Goal: Find specific page/section: Find specific page/section

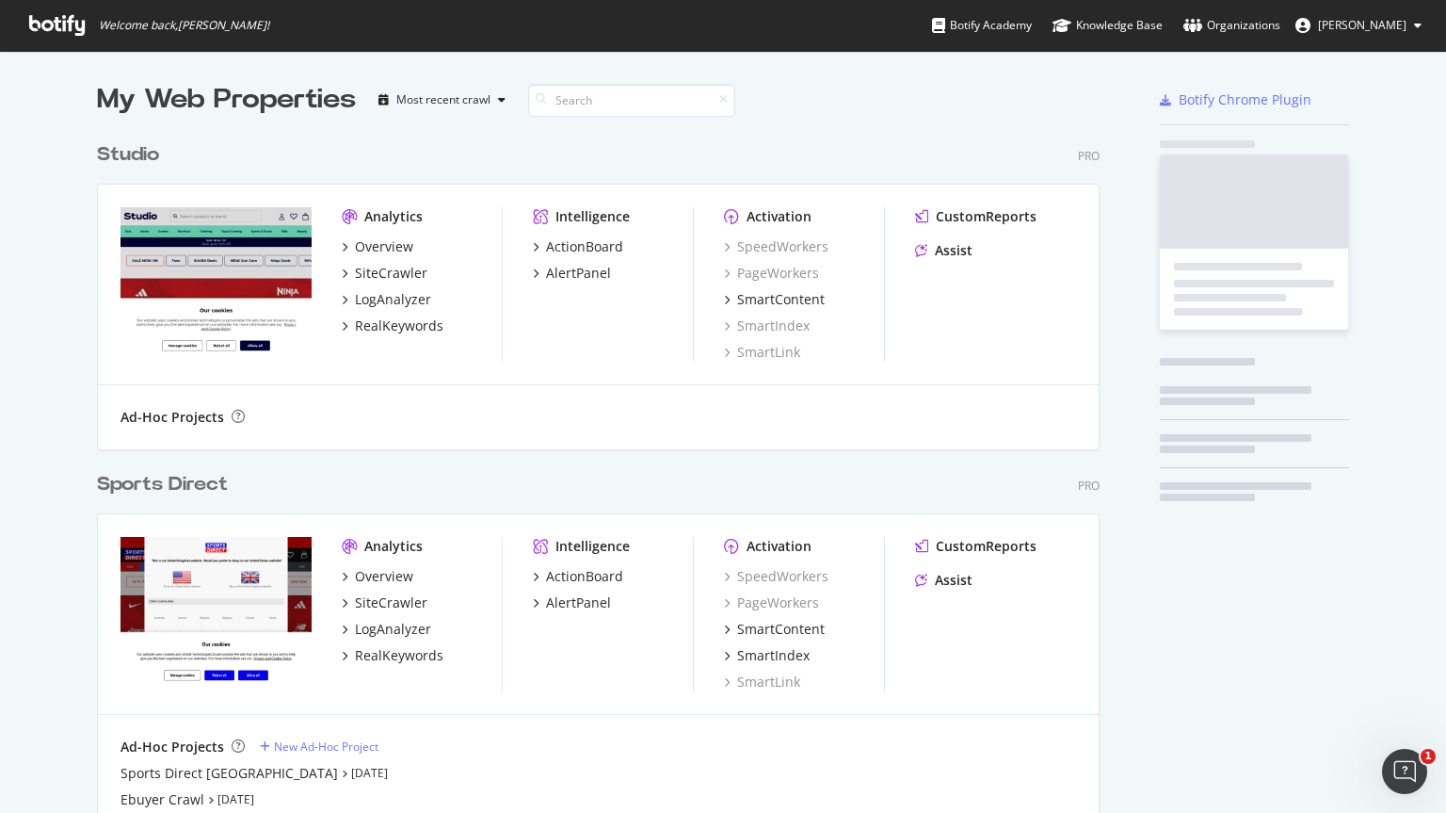
scroll to position [1167, 1004]
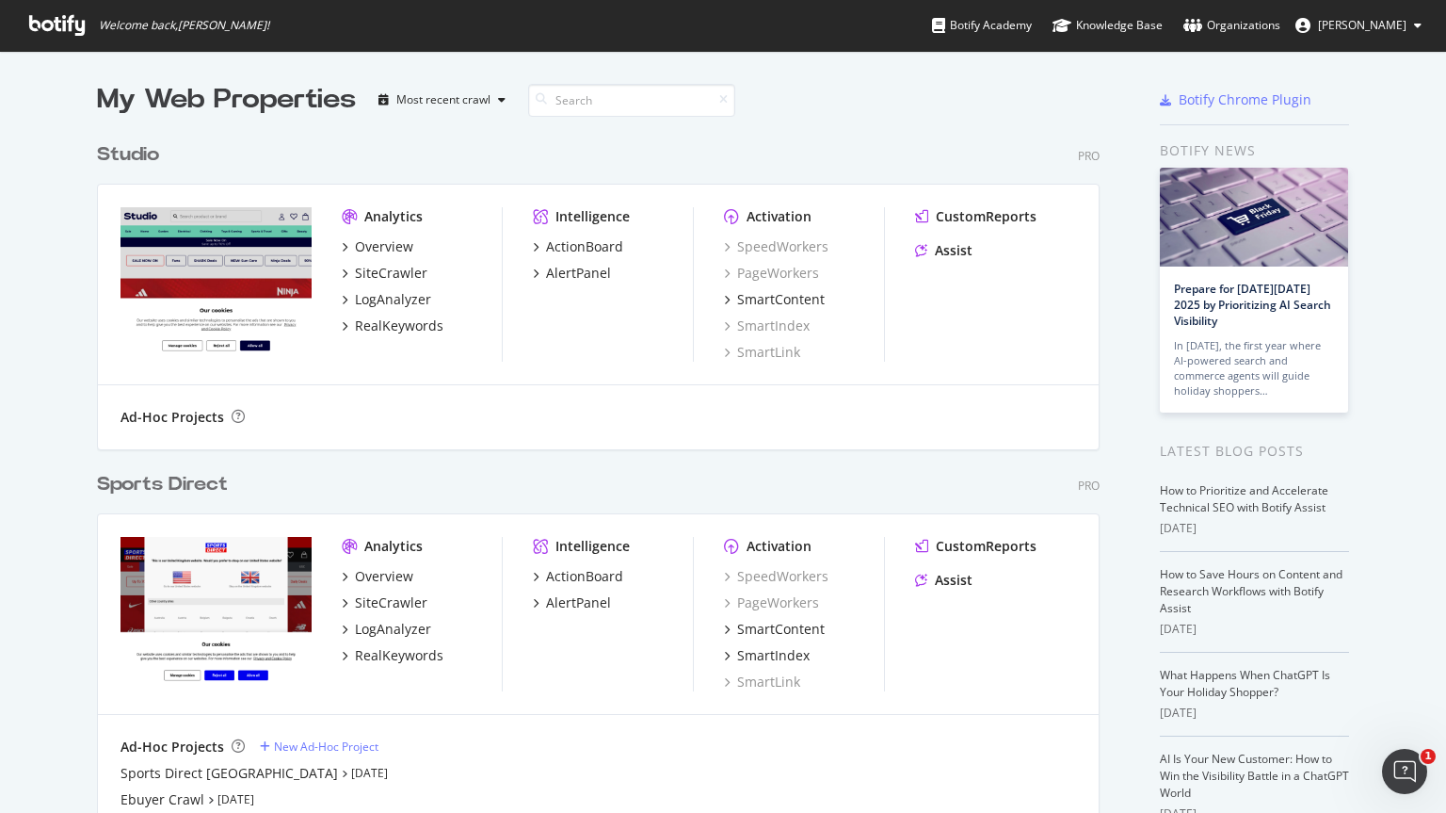
click at [202, 477] on div "Sports Direct" at bounding box center [162, 484] width 131 height 27
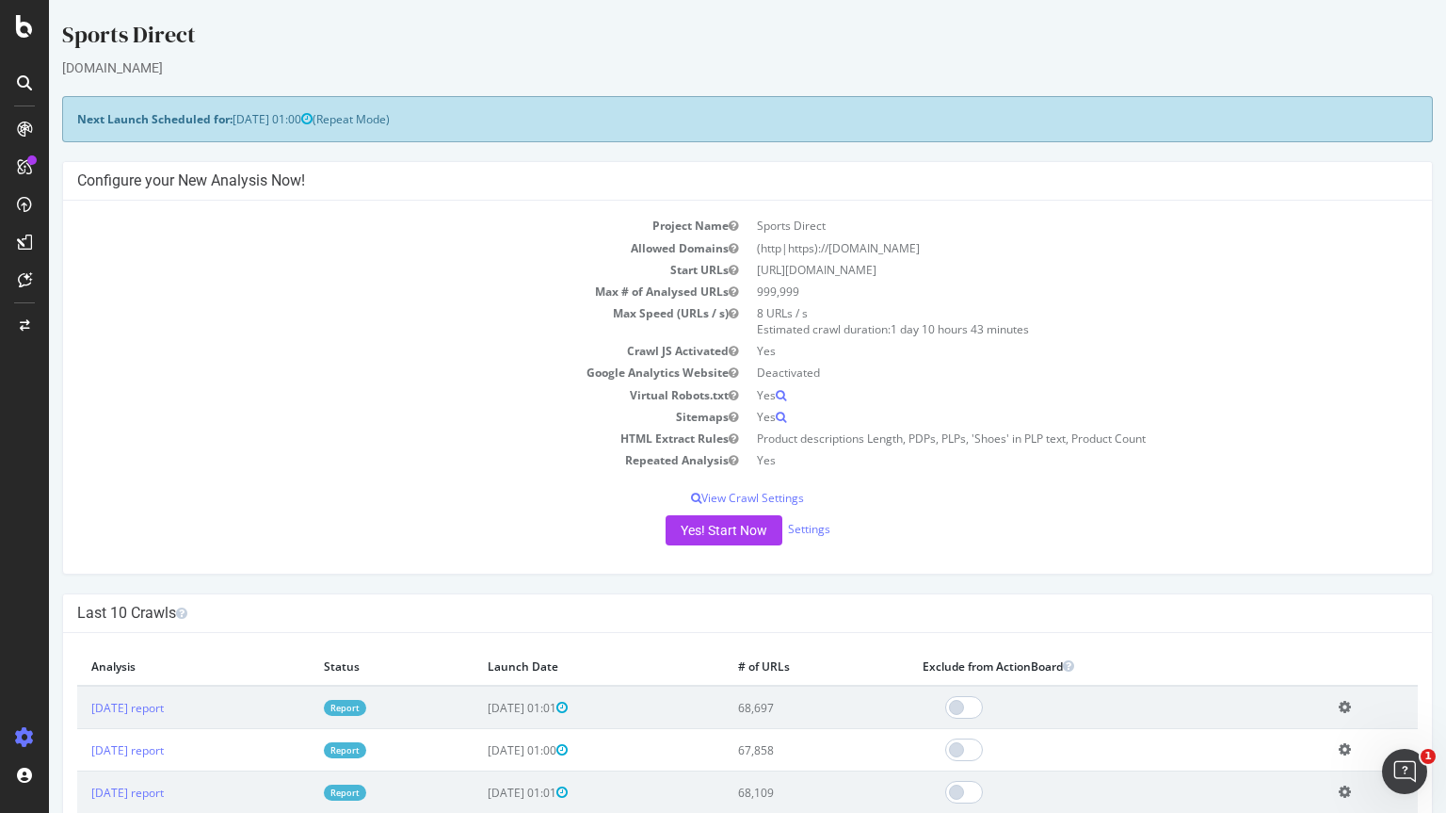
click at [31, 81] on icon at bounding box center [24, 82] width 15 height 15
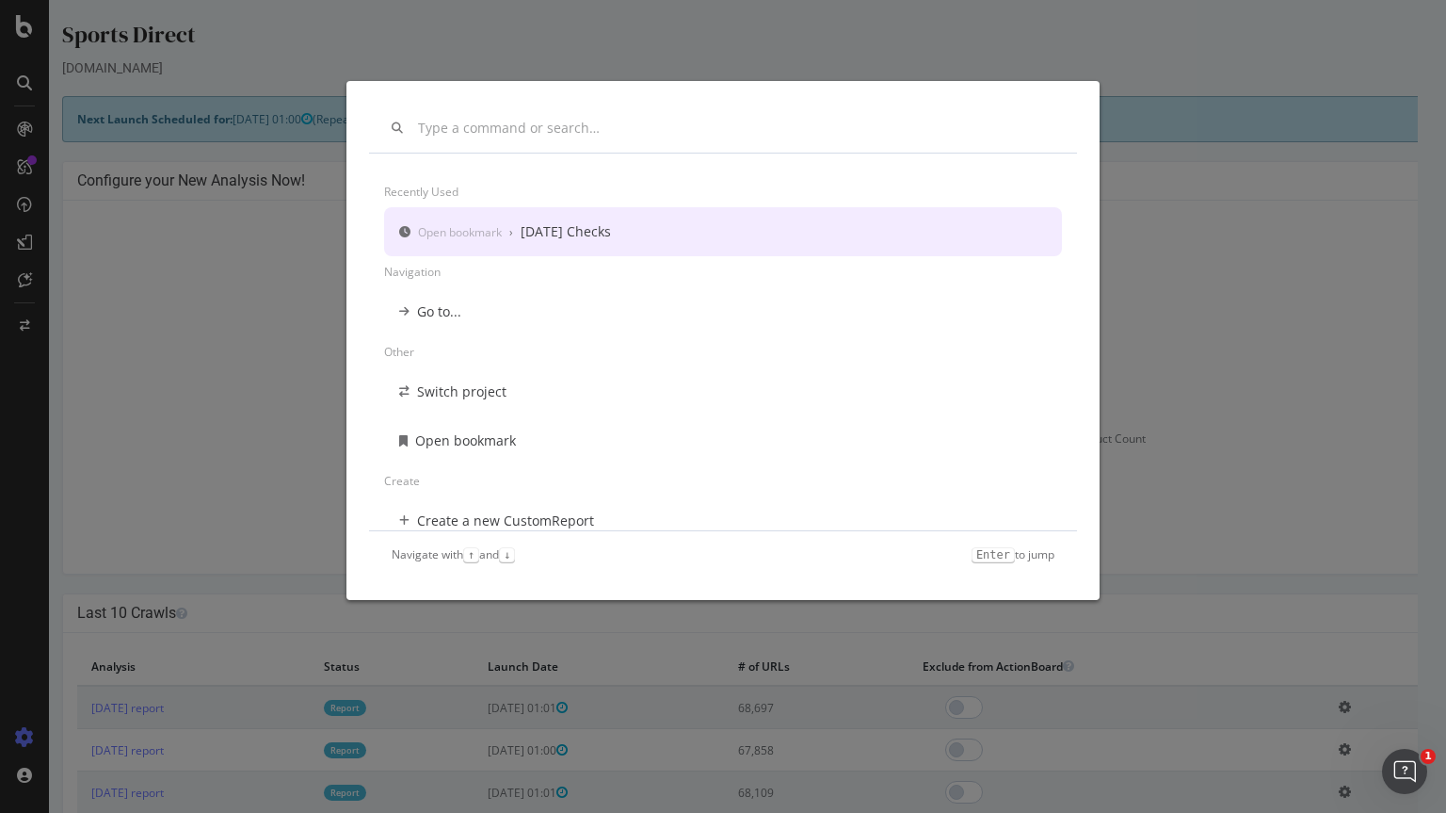
click at [567, 234] on div "[DATE] Checks" at bounding box center [566, 231] width 90 height 19
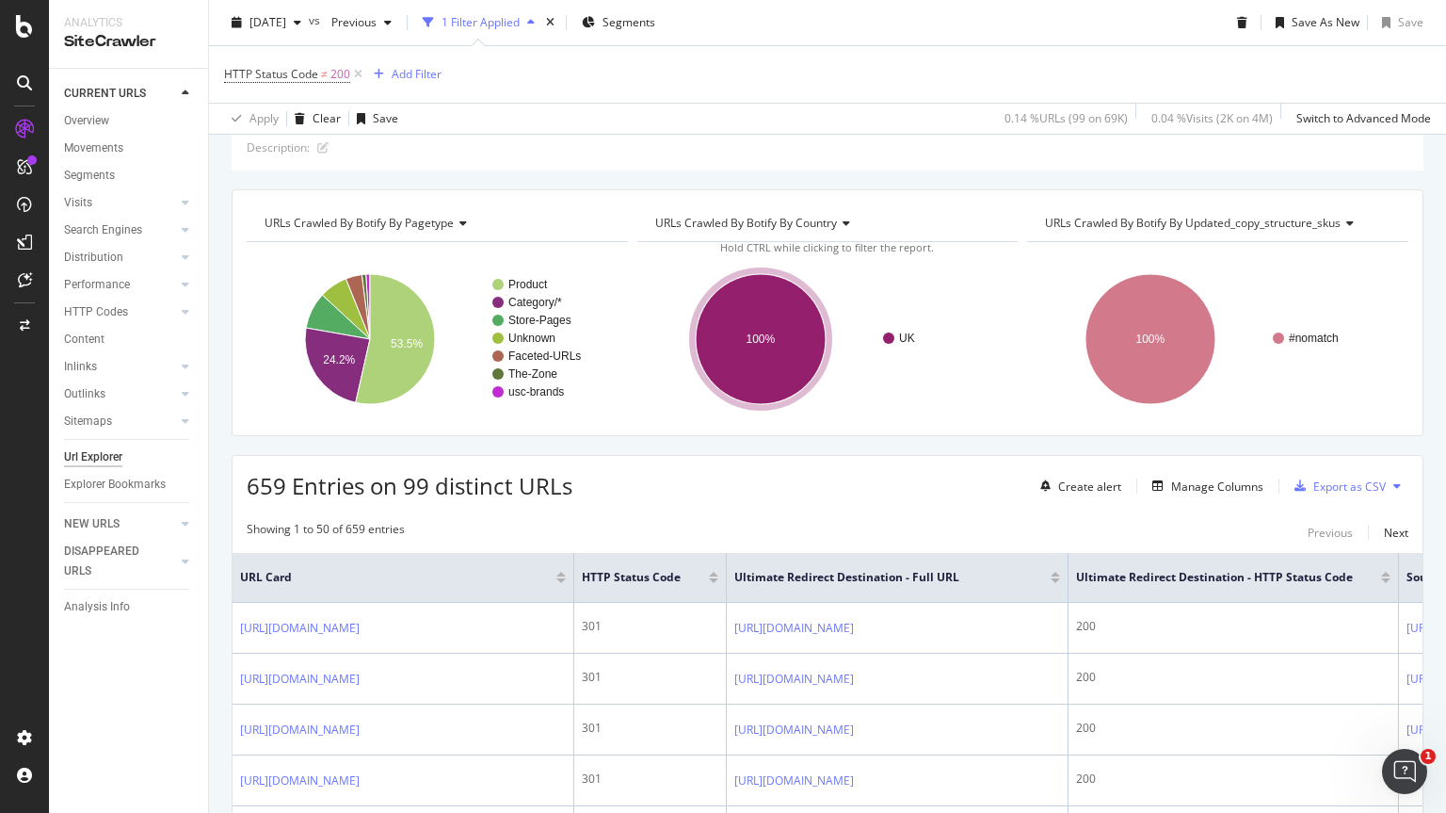
scroll to position [83, 0]
